Goal: Find contact information: Find contact information

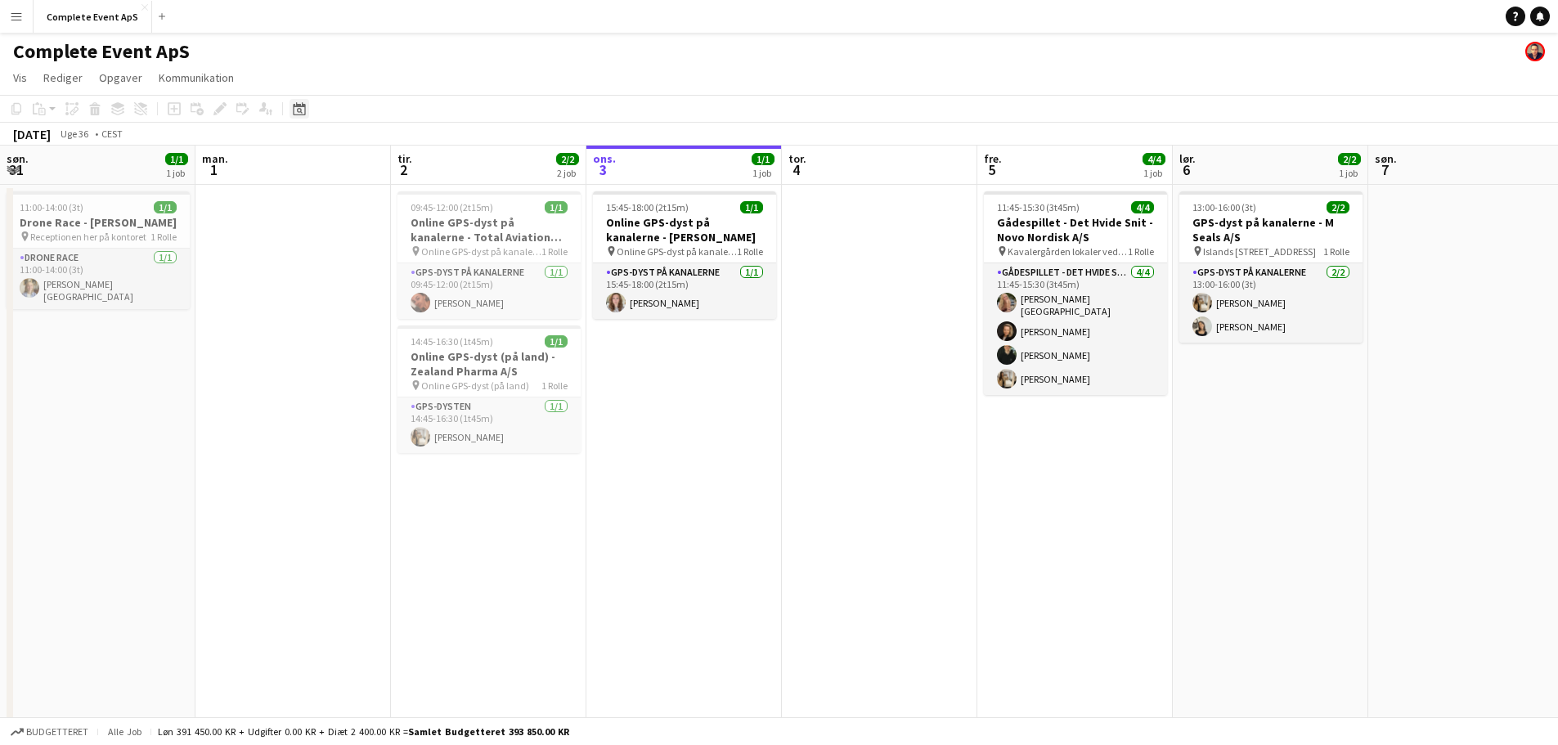
click at [297, 113] on icon "Datovælger" at bounding box center [299, 108] width 13 height 13
click at [426, 162] on span "Next month" at bounding box center [431, 165] width 33 height 33
click at [430, 162] on span "Next month" at bounding box center [431, 165] width 33 height 33
click at [389, 241] on span "5" at bounding box center [389, 250] width 20 height 20
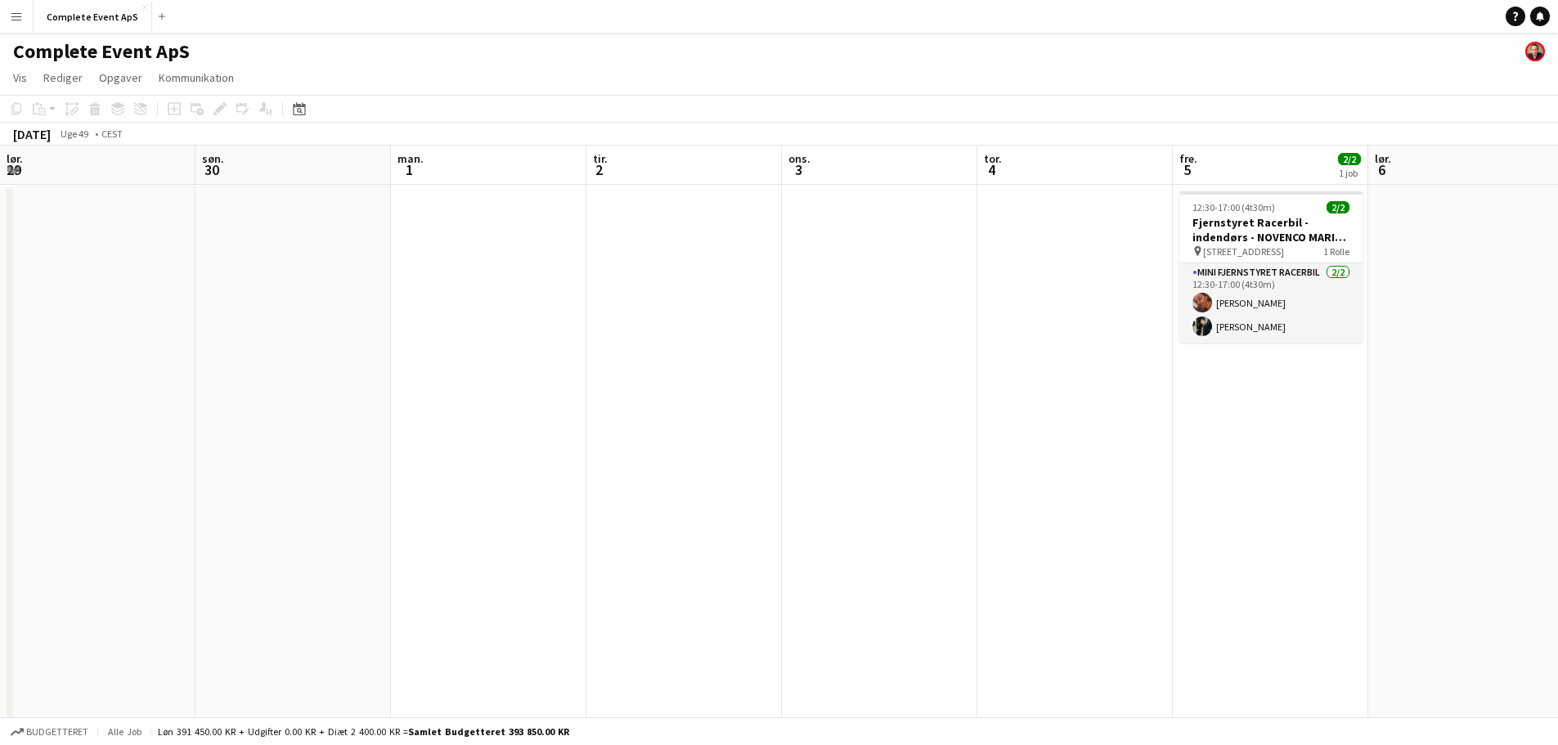
scroll to position [0, 563]
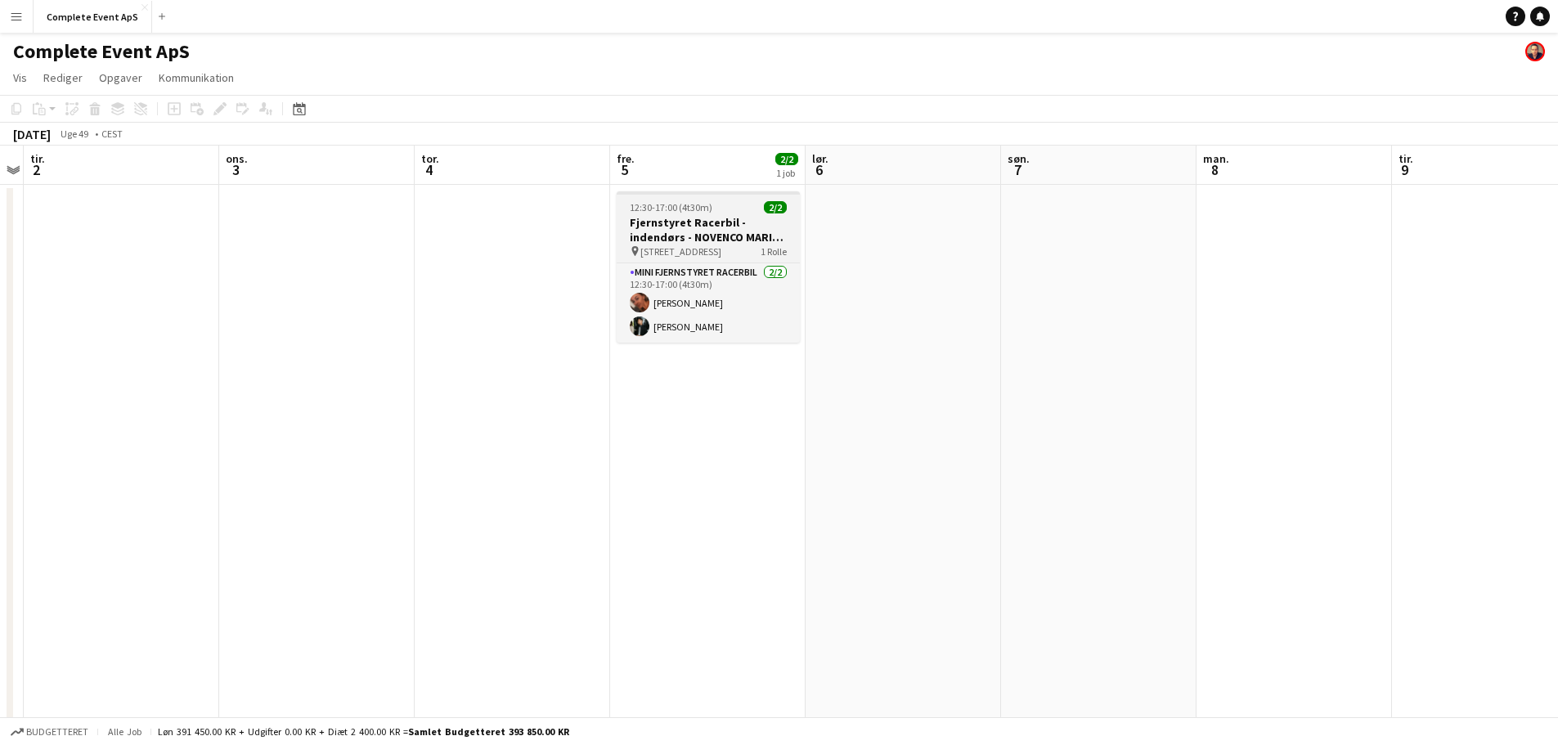
click at [727, 210] on div "12:30-17:00 (4t30m) 2/2" at bounding box center [708, 207] width 183 height 12
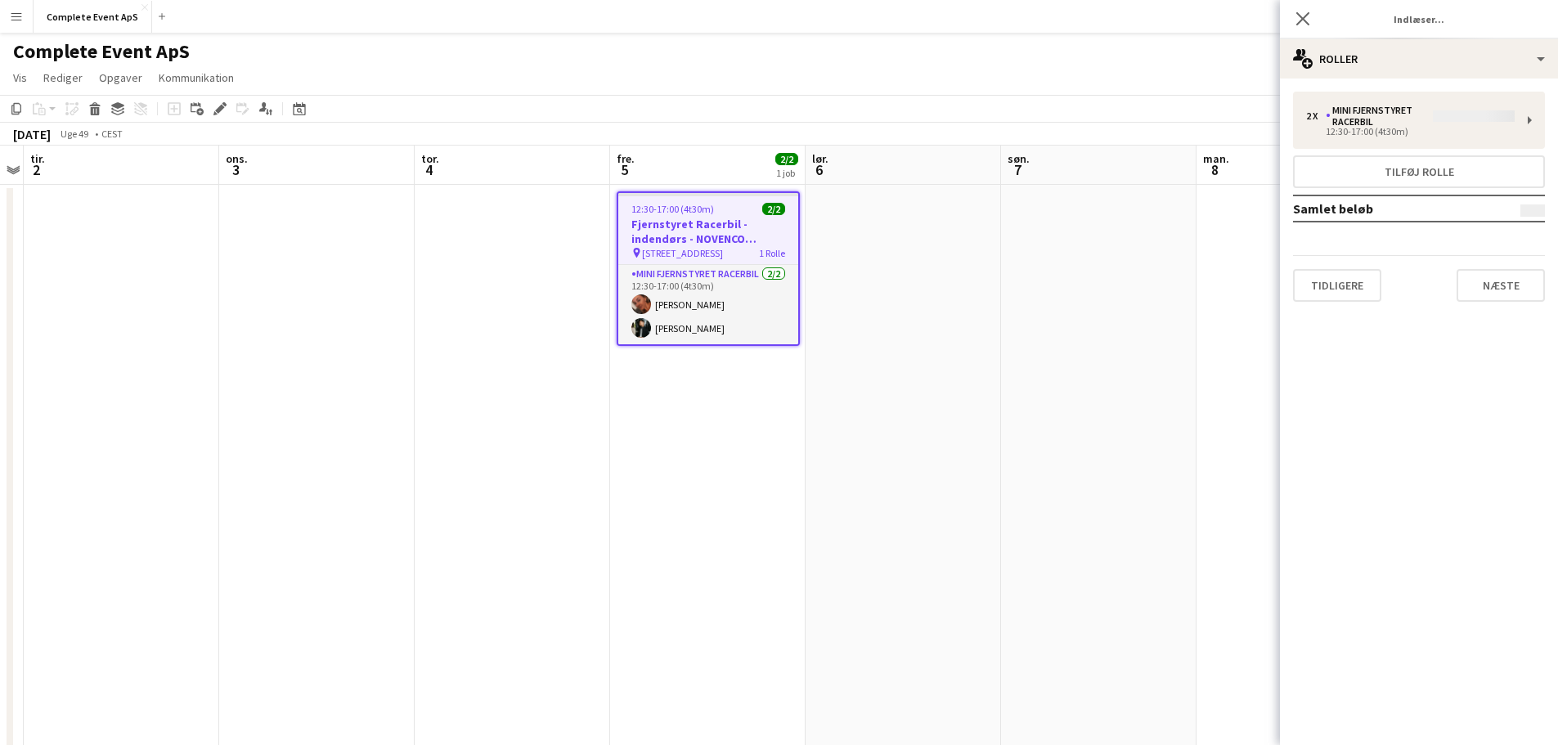
type input "**********"
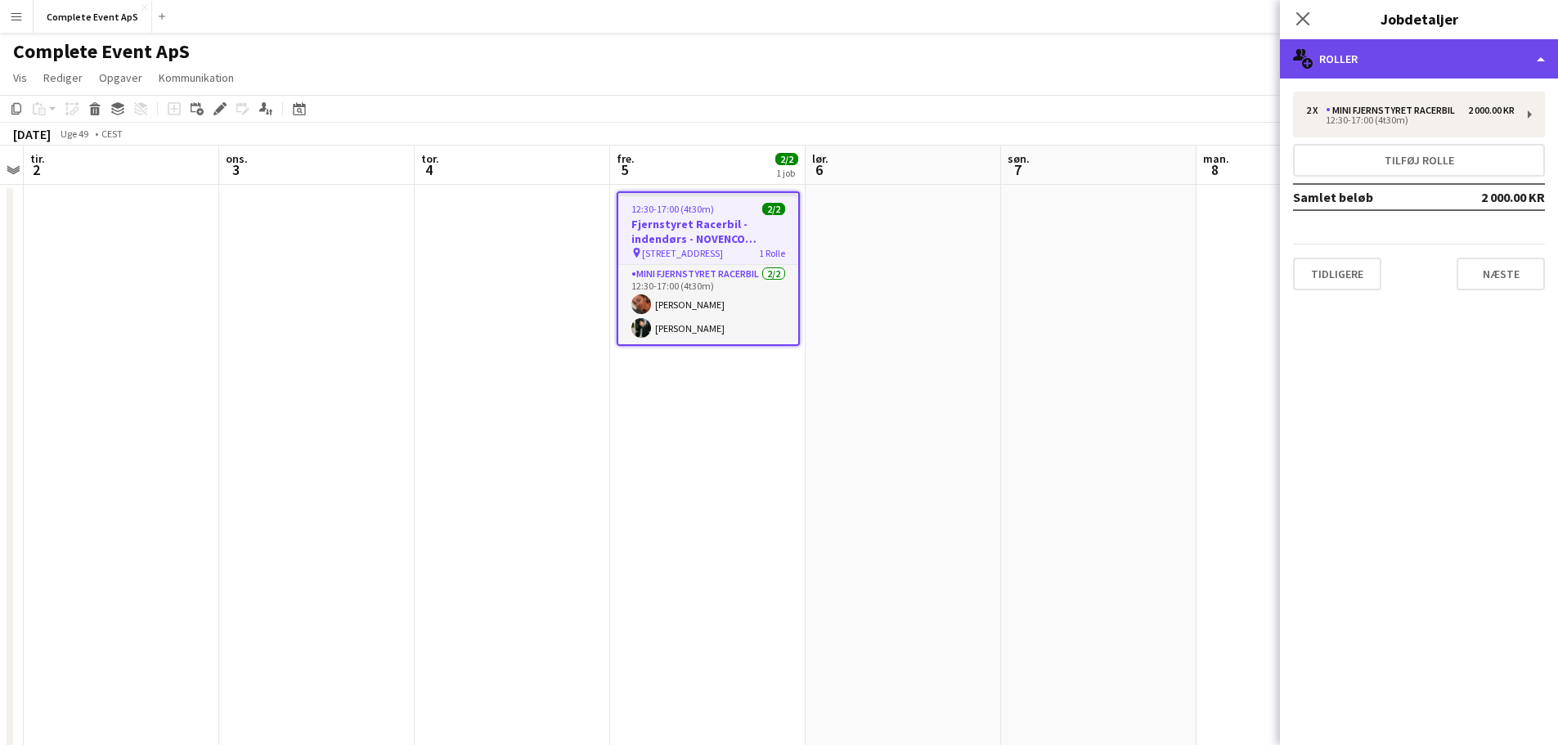
click at [1387, 59] on div "multiple-users-add Roller" at bounding box center [1419, 58] width 278 height 39
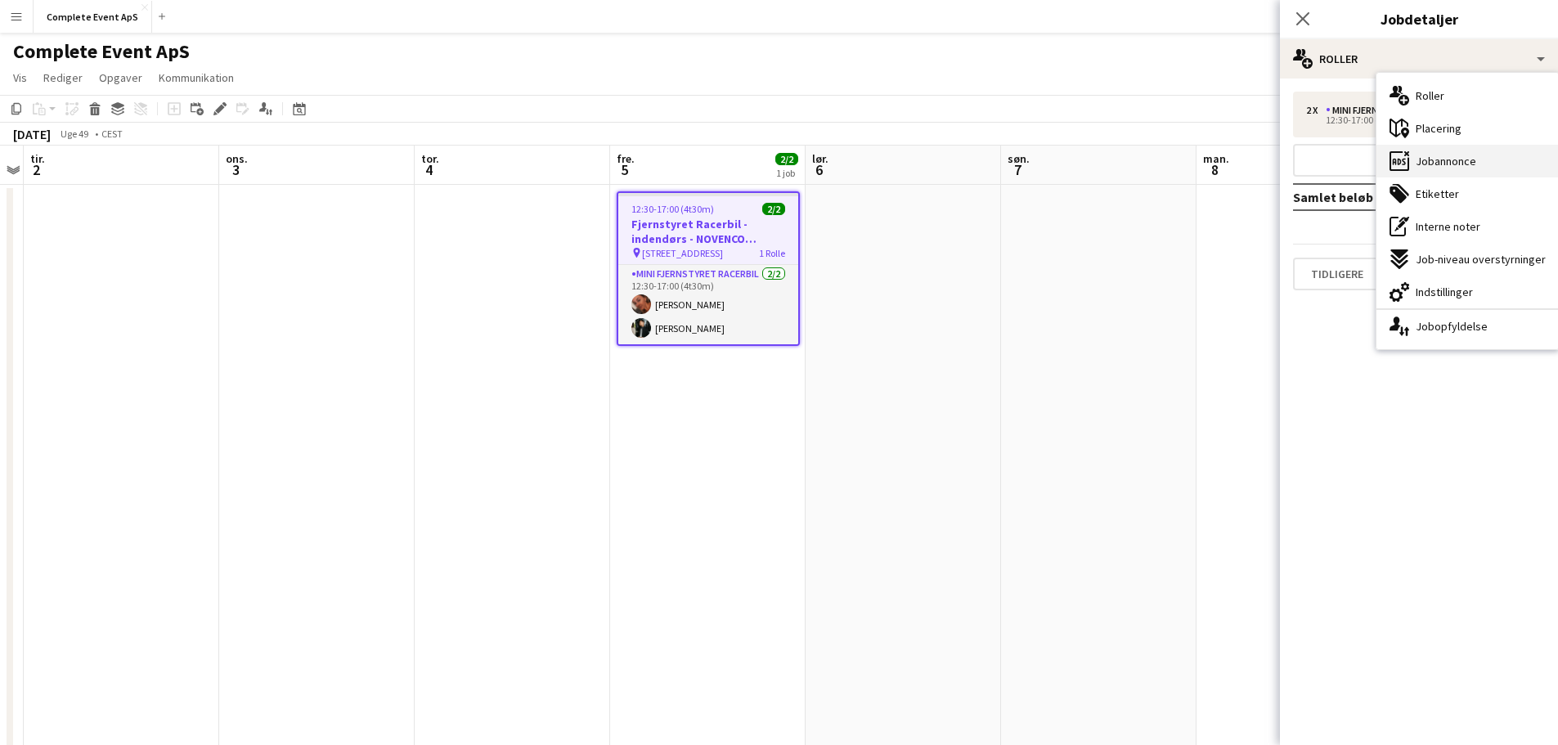
click at [1472, 157] on span "Jobannonce" at bounding box center [1446, 161] width 61 height 15
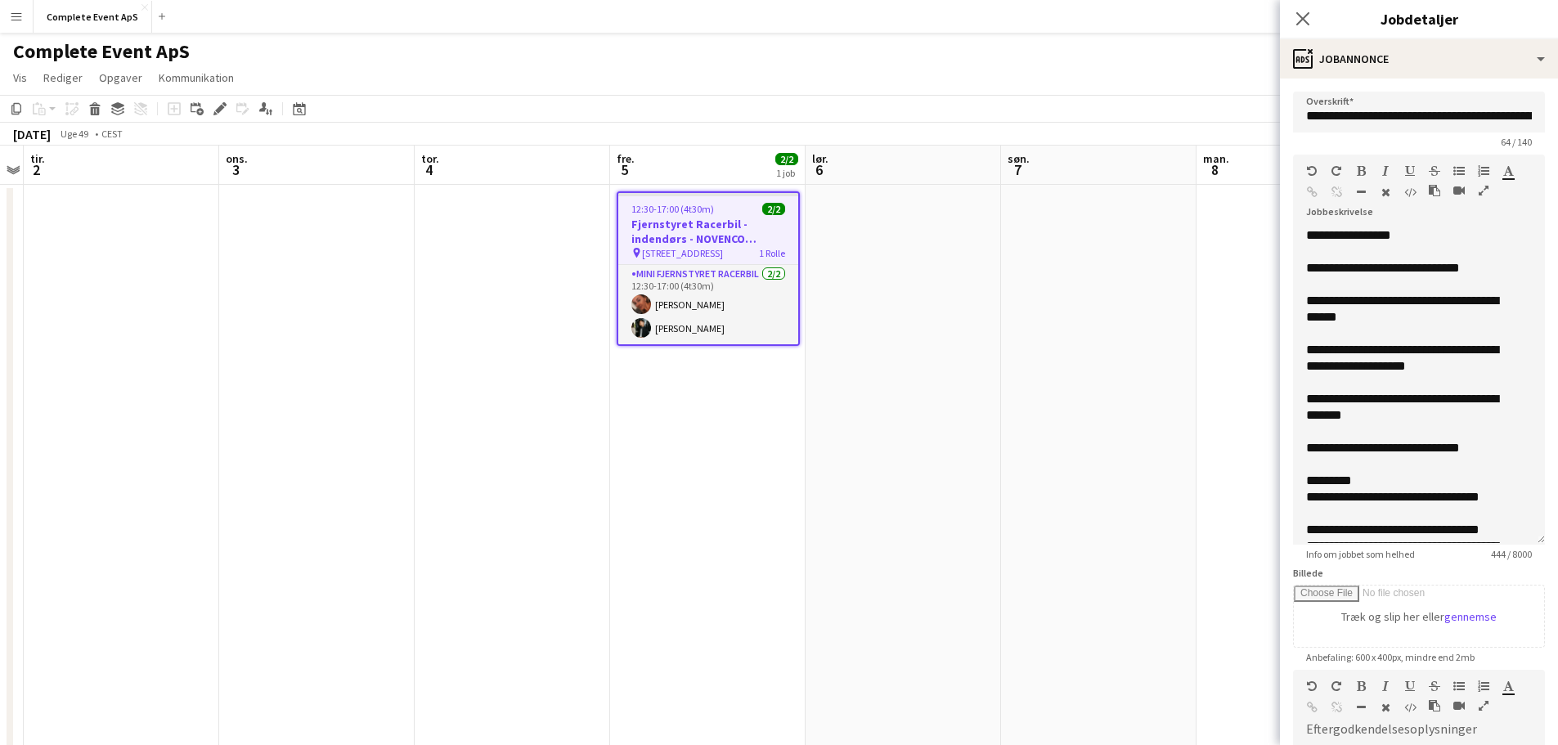
drag, startPoint x: 1514, startPoint y: 339, endPoint x: 1500, endPoint y: 558, distance: 219.6
click at [1500, 558] on app-form-group "**********" at bounding box center [1419, 358] width 252 height 406
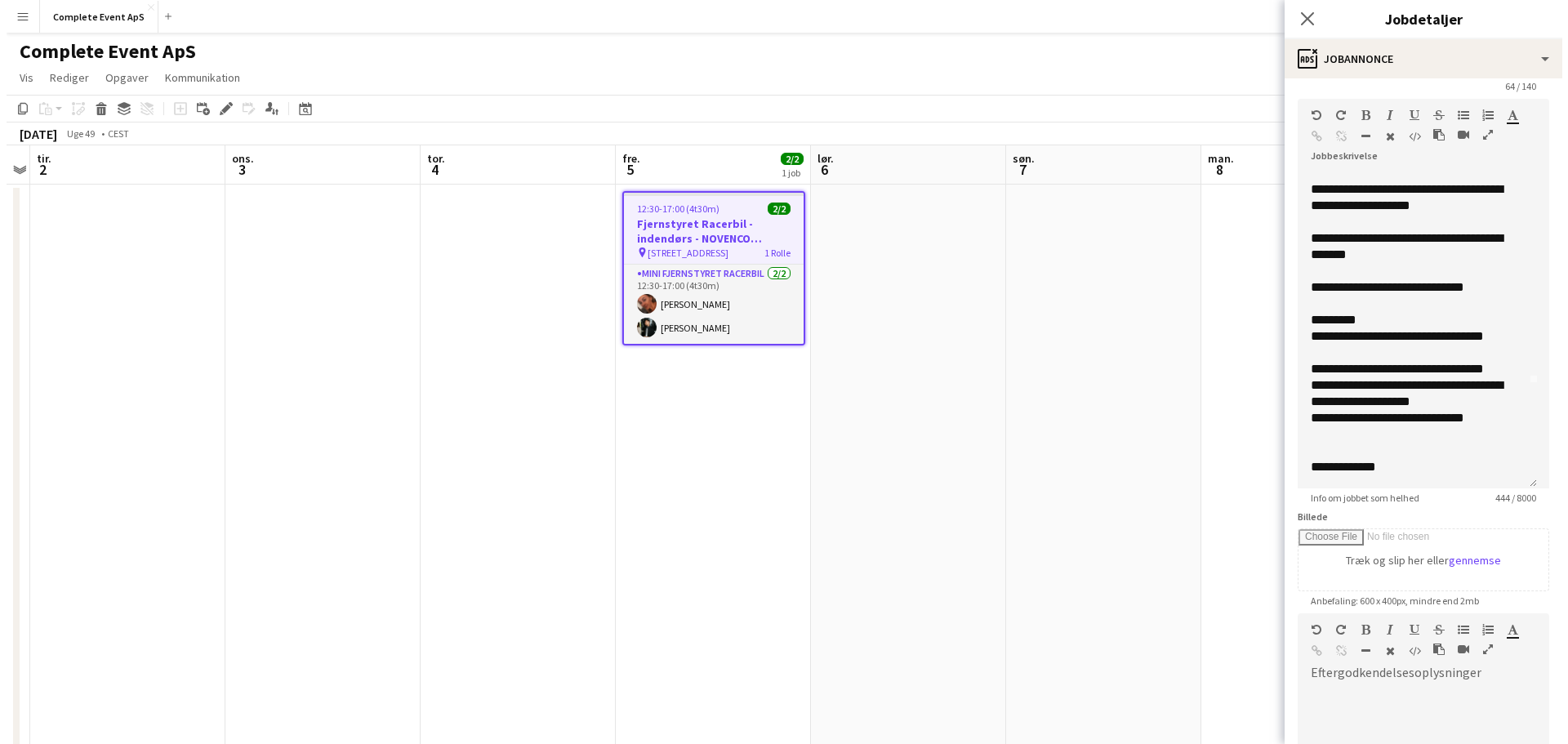
scroll to position [82, 0]
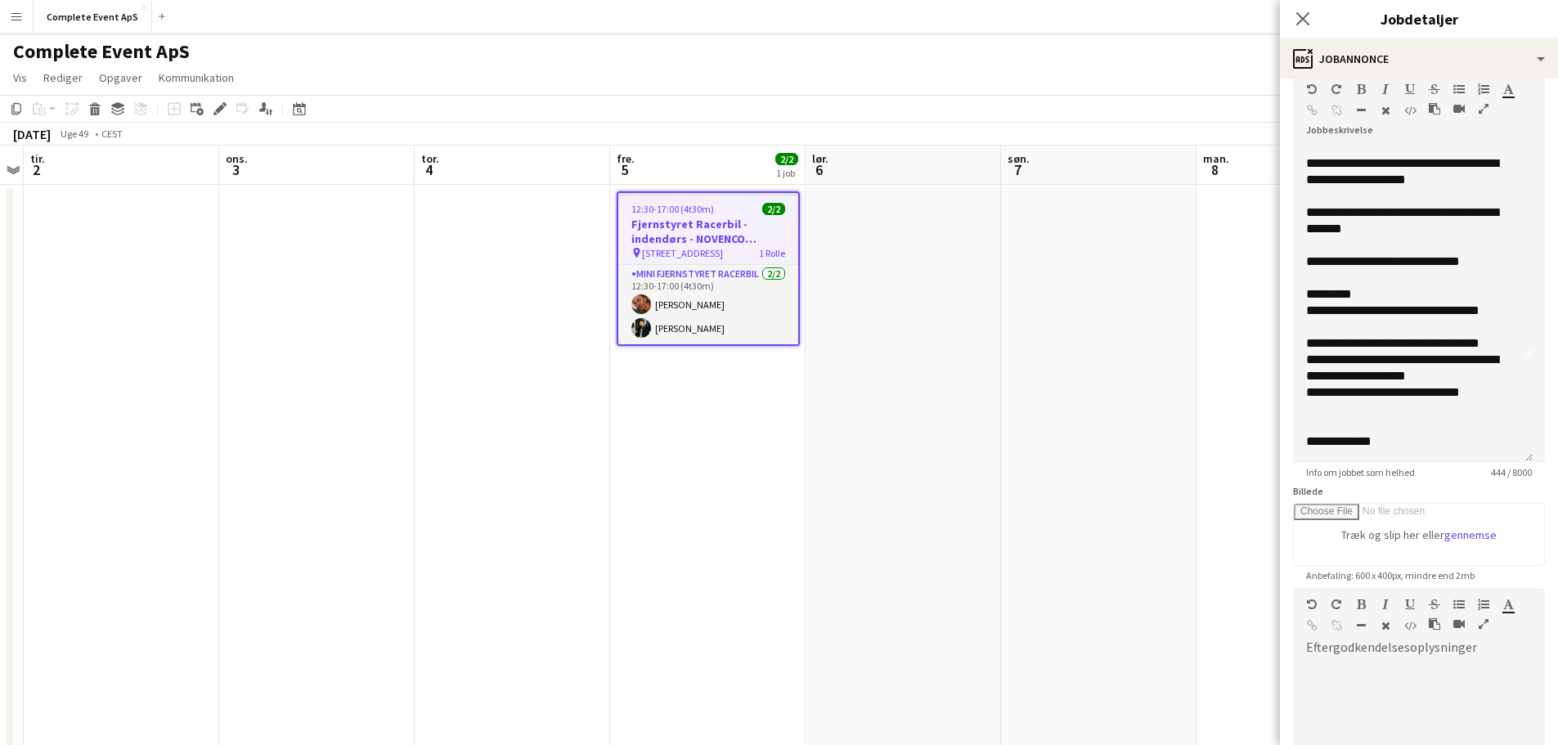
click at [929, 370] on app-date-cell at bounding box center [903, 531] width 195 height 693
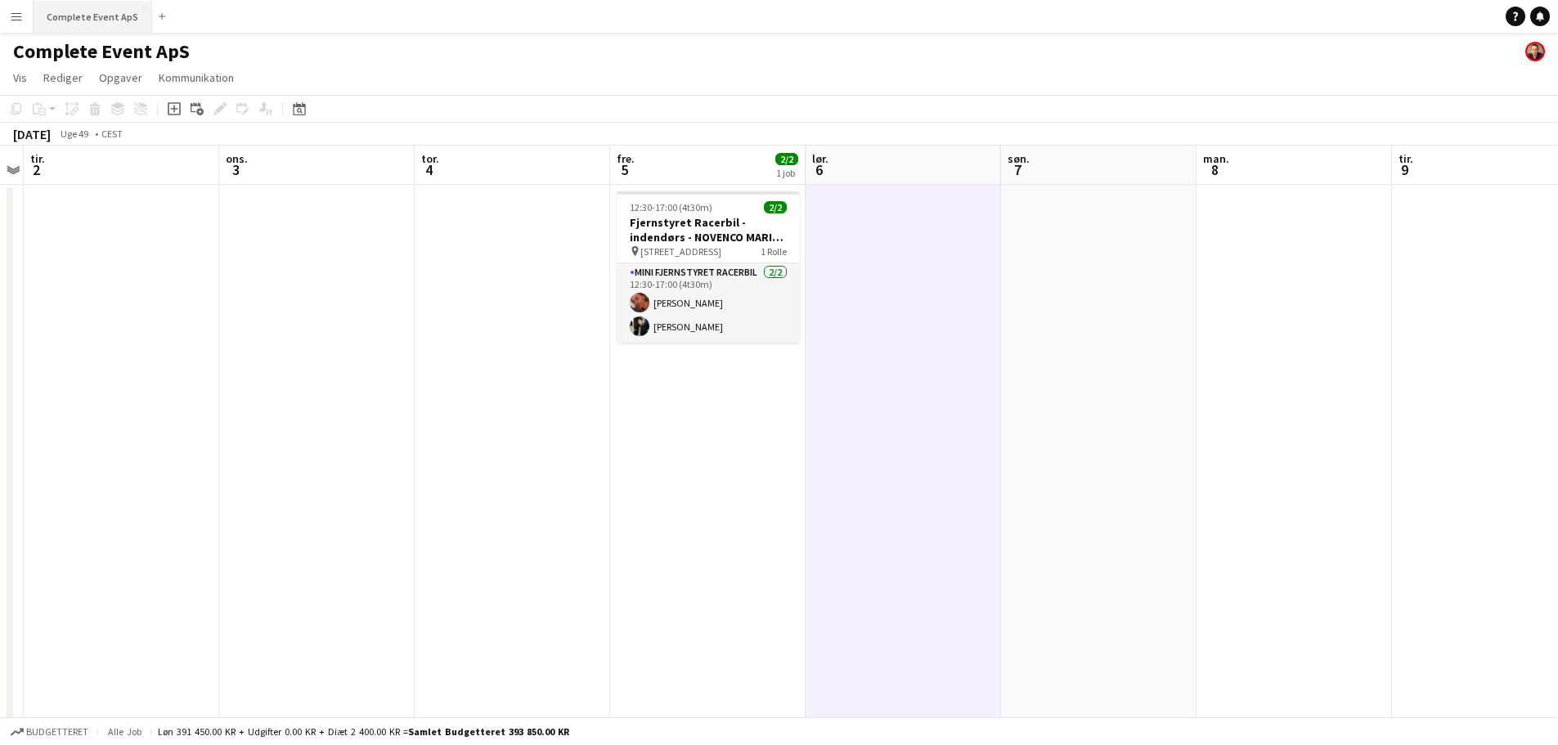
click at [83, 18] on button "Complete Event ApS Luk" at bounding box center [93, 17] width 119 height 32
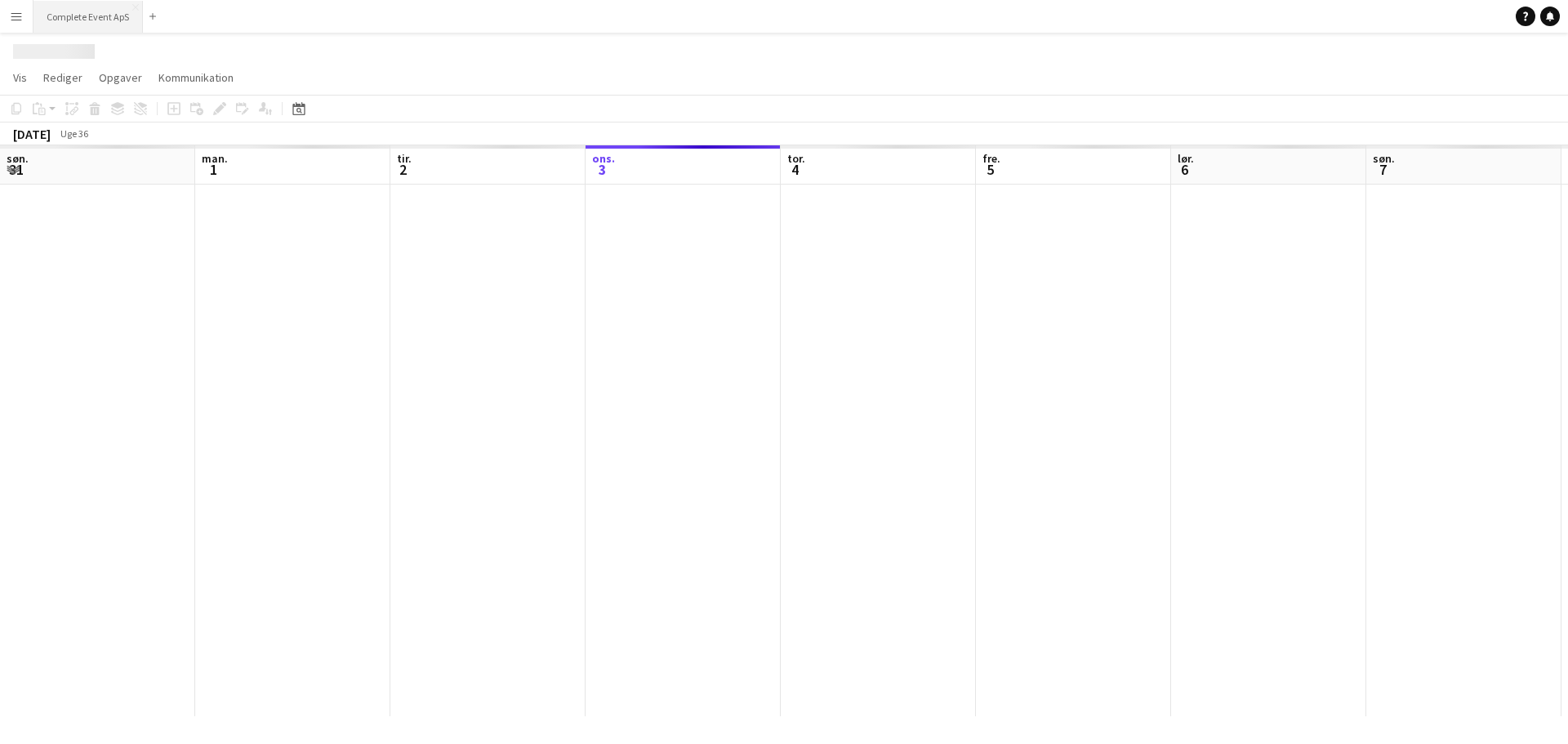
scroll to position [0, 391]
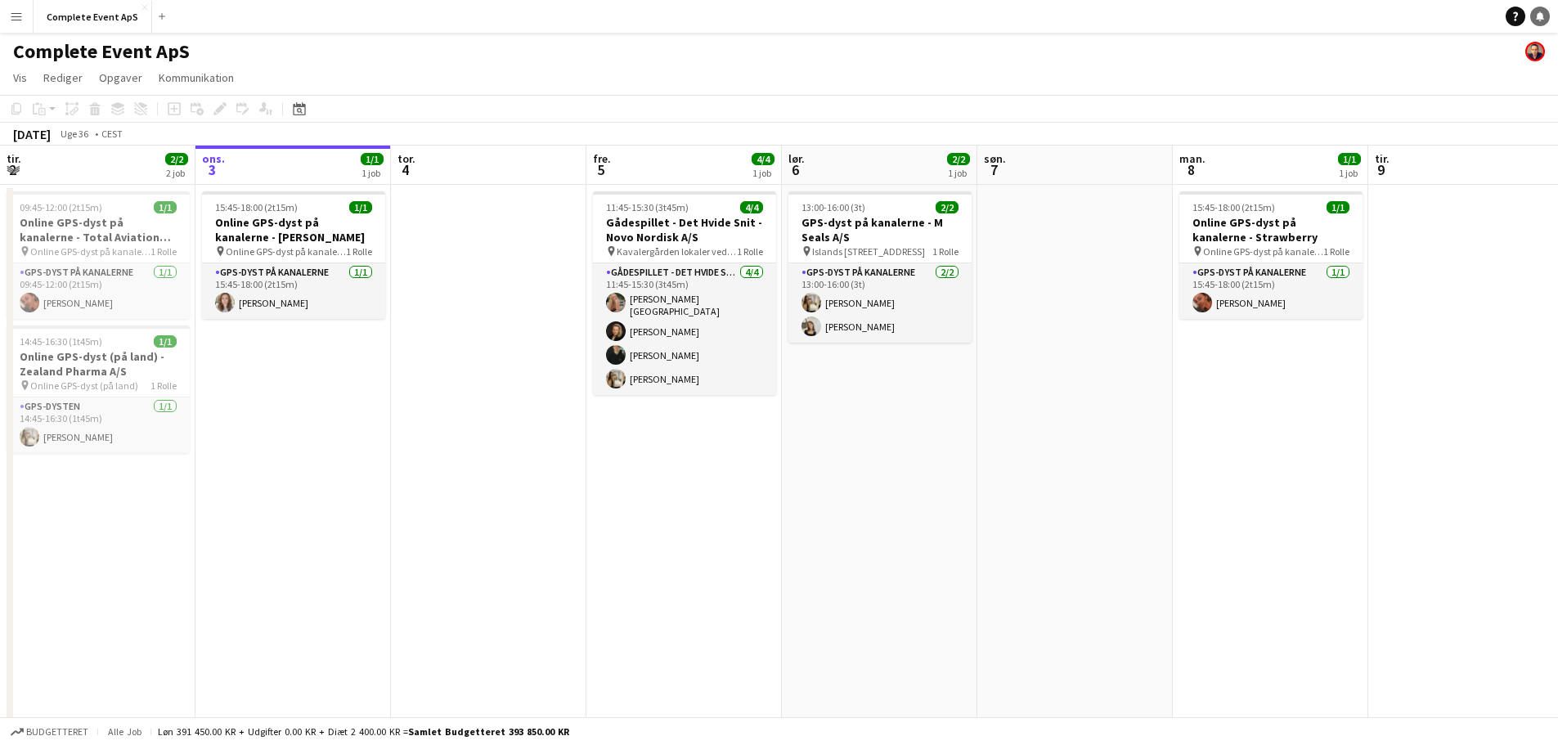
click at [1543, 20] on icon "Notifikationer" at bounding box center [1540, 16] width 10 height 10
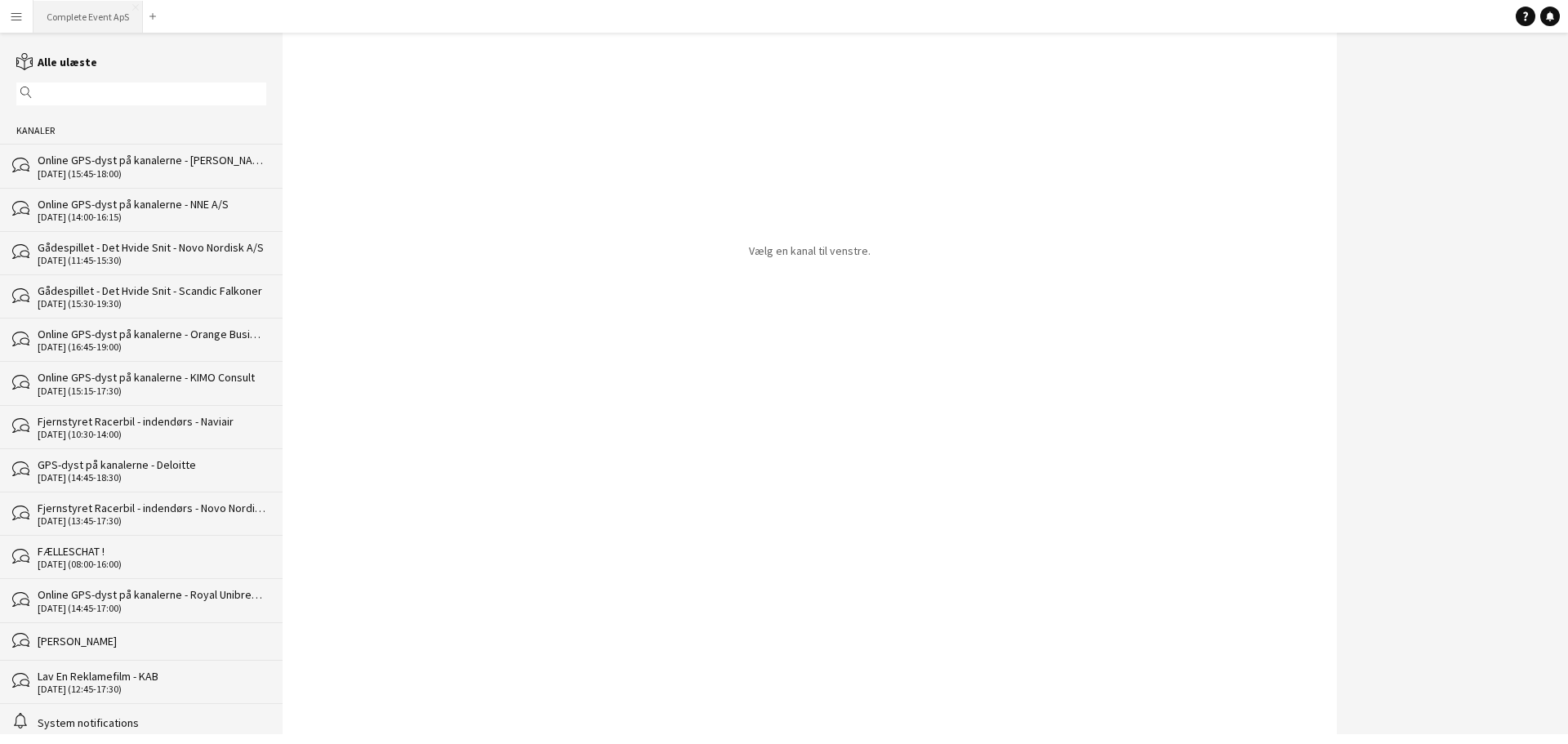
click at [97, 16] on button "Complete Event ApS Luk" at bounding box center [89, 17] width 110 height 32
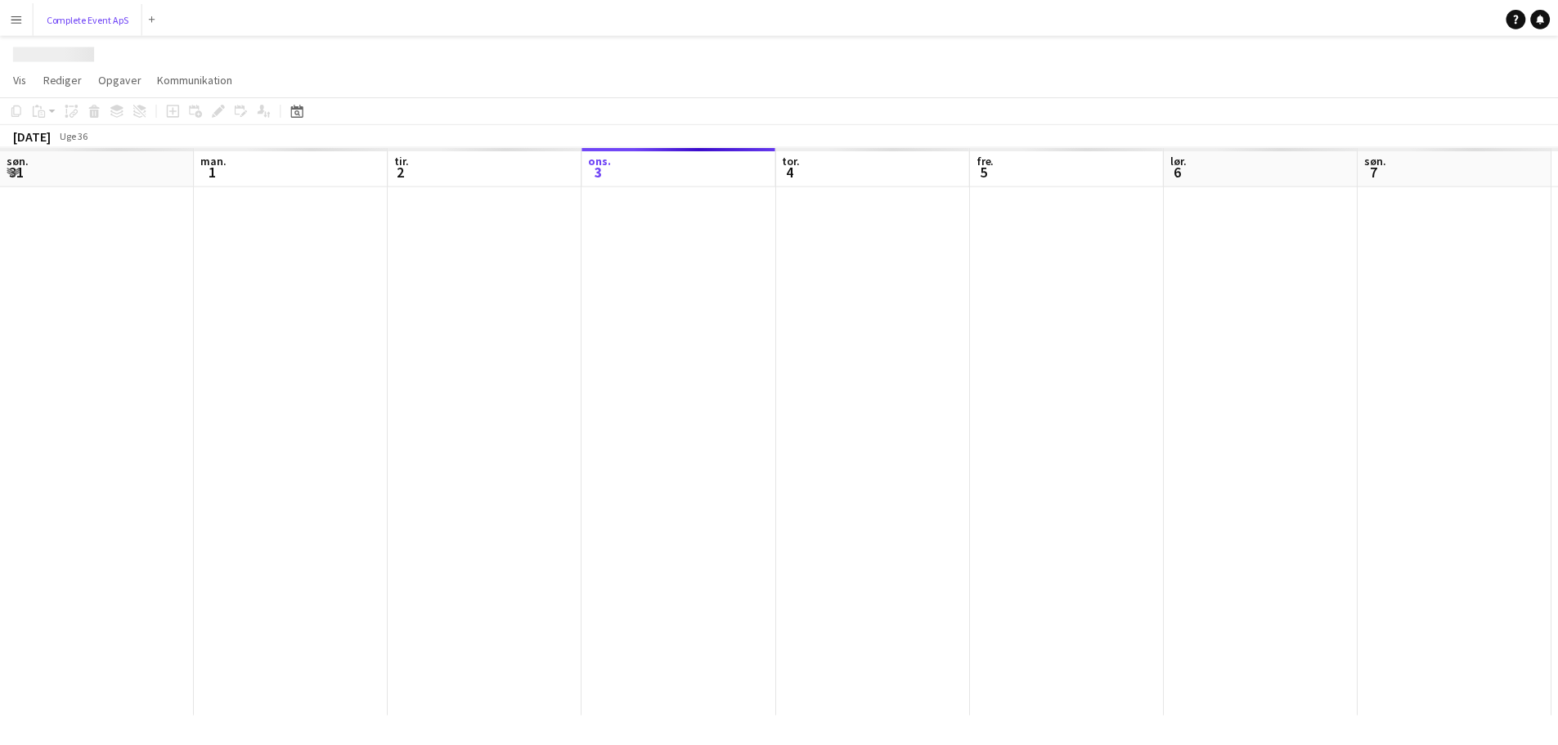
scroll to position [0, 391]
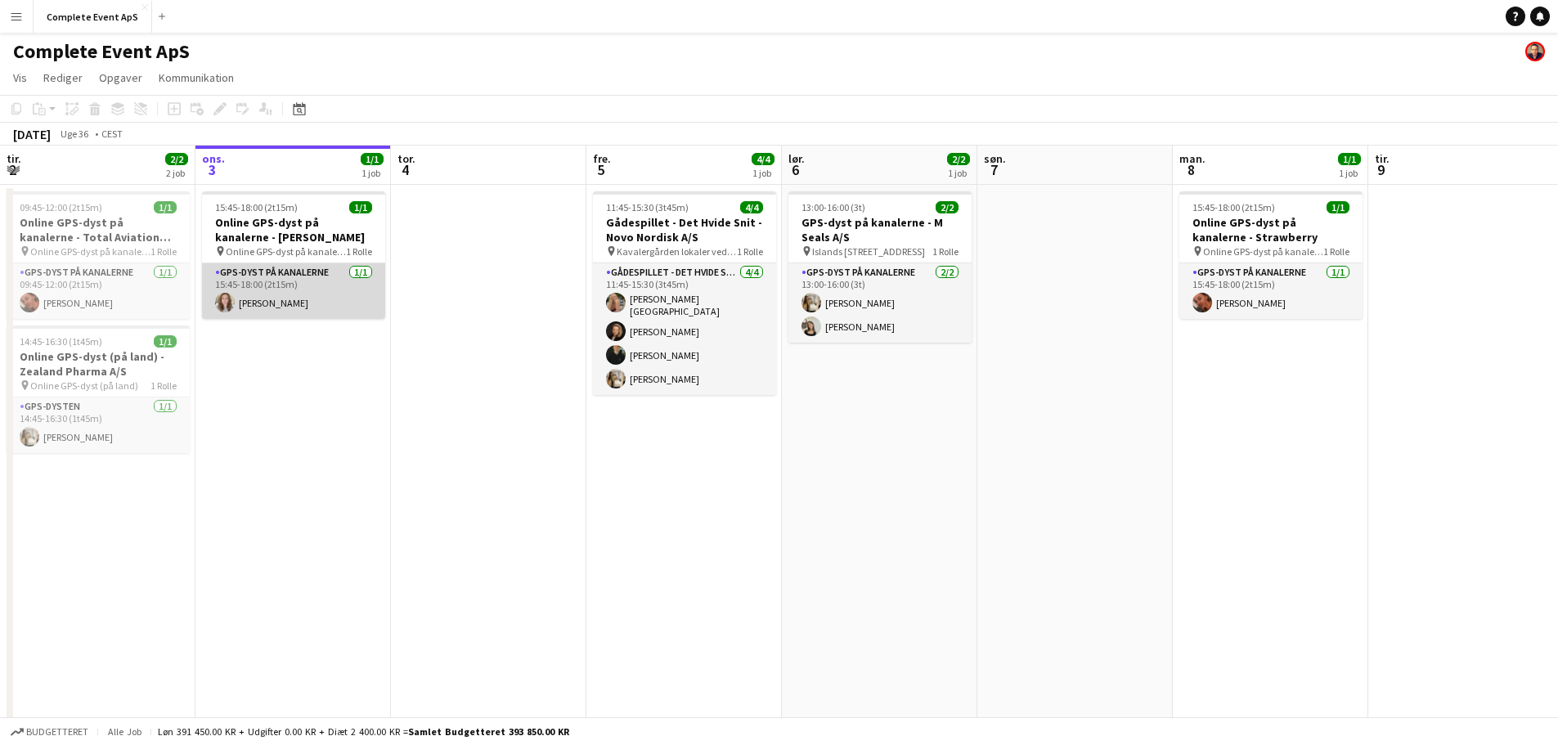
click at [315, 299] on app-card-role "GPS-dyst på kanalerne [DATE] 15:45-18:00 (2t15m) [PERSON_NAME]" at bounding box center [293, 291] width 183 height 56
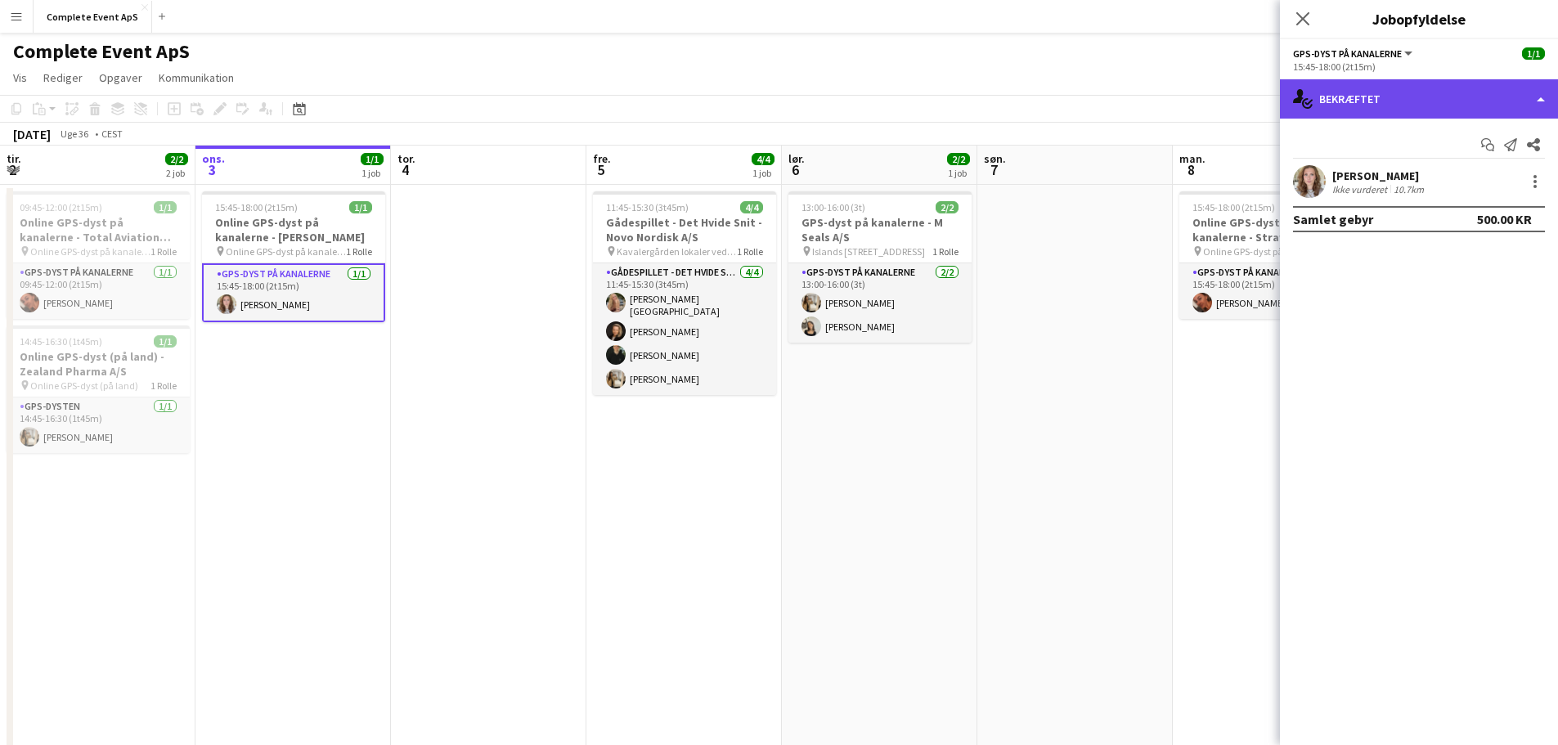
click at [1354, 101] on div "single-neutral-actions-check-2 Bekræftet" at bounding box center [1419, 98] width 278 height 39
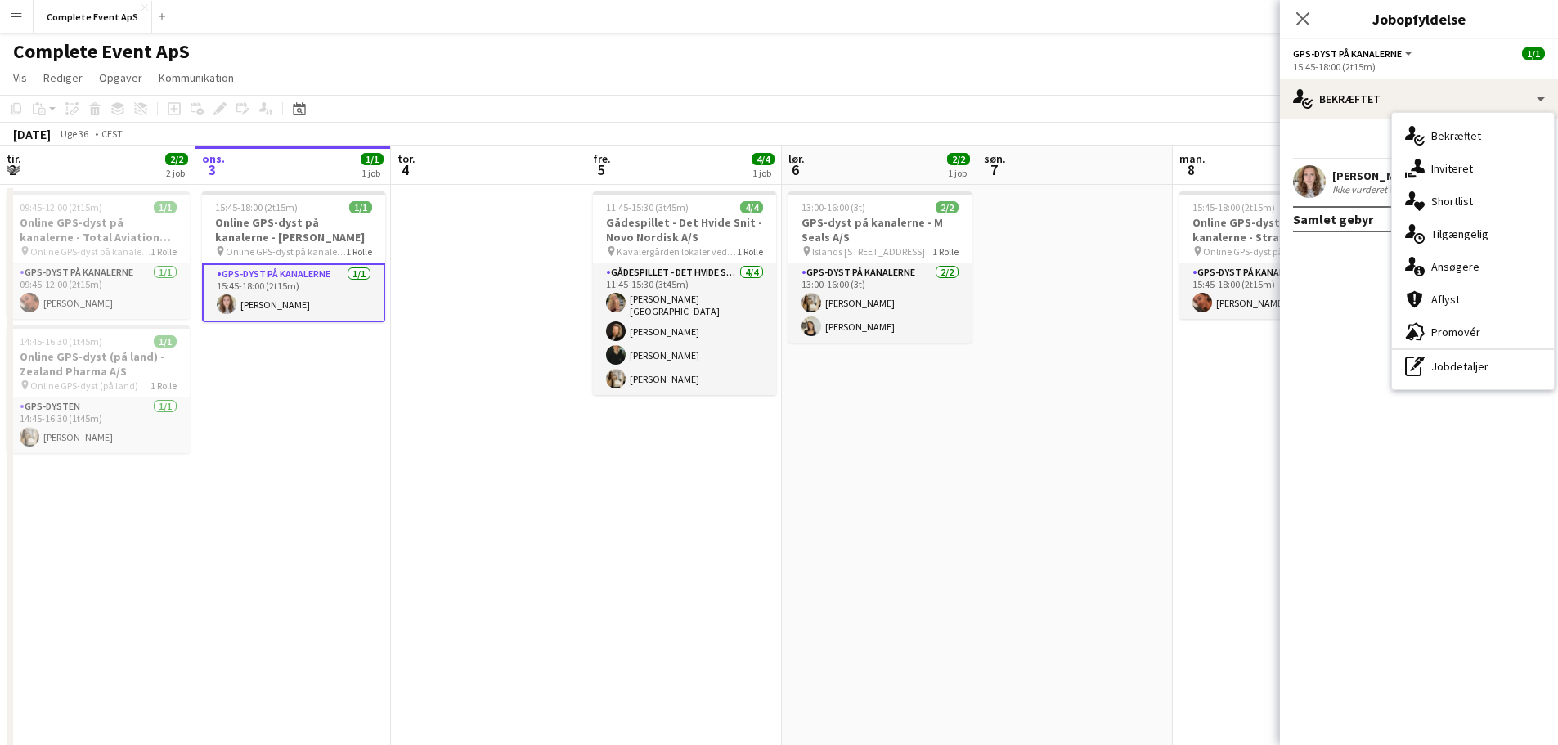
click at [1343, 184] on div "Ikke vurderet" at bounding box center [1361, 189] width 58 height 12
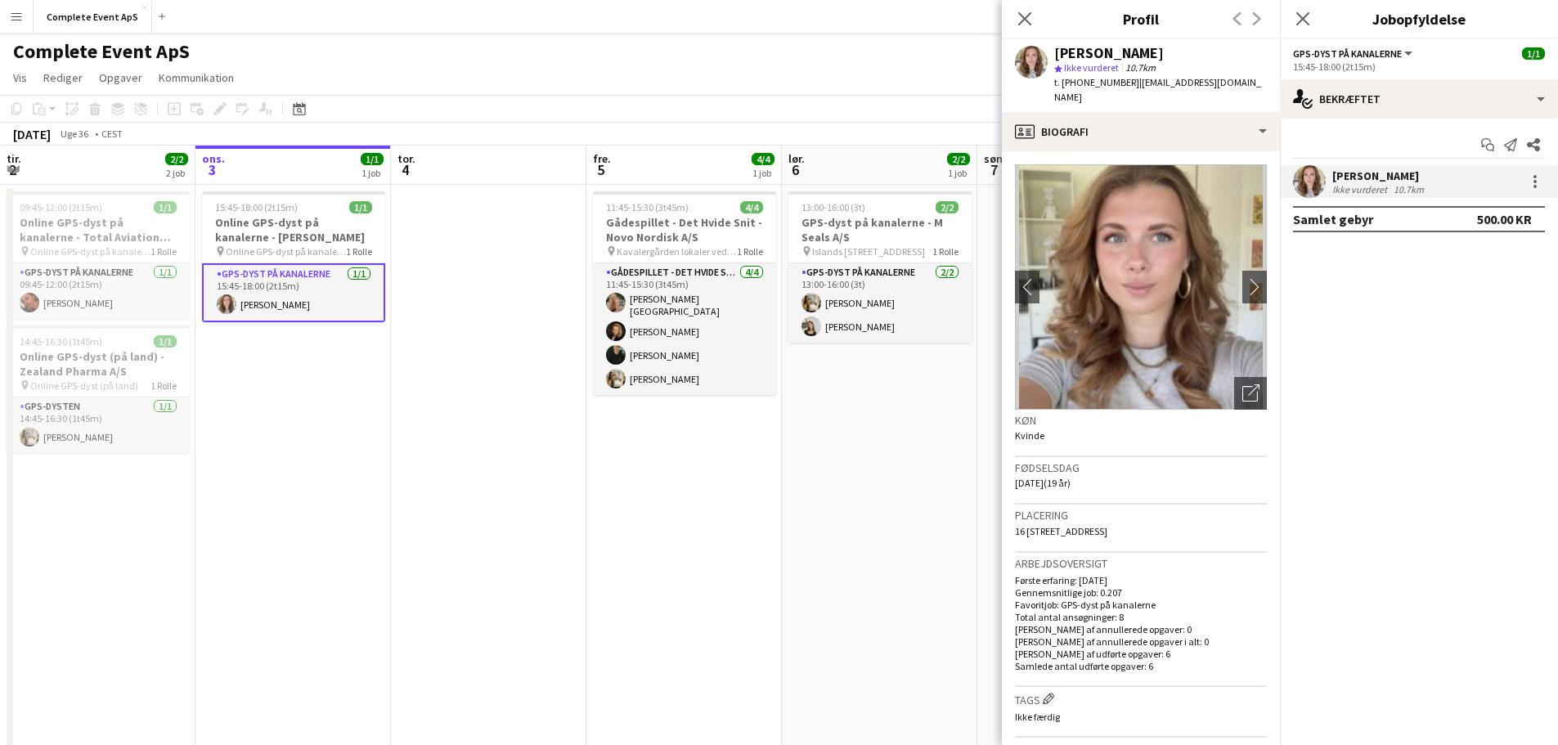
click at [1077, 85] on span "t. [PHONE_NUMBER]" at bounding box center [1096, 82] width 85 height 12
copy span "4530721755"
